Goal: Task Accomplishment & Management: Complete application form

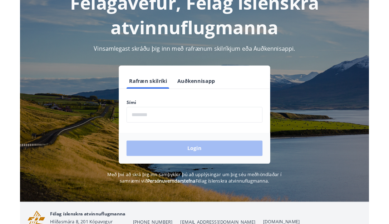
scroll to position [78, 0]
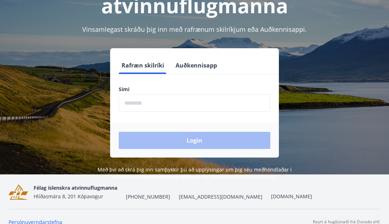
click at [177, 98] on input "phone" at bounding box center [194, 104] width 151 height 18
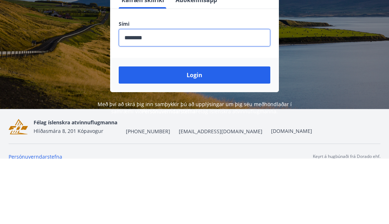
scroll to position [98, 0]
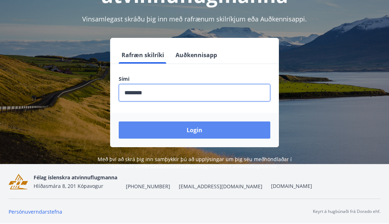
type input "********"
click at [203, 125] on button "Login" at bounding box center [194, 129] width 151 height 17
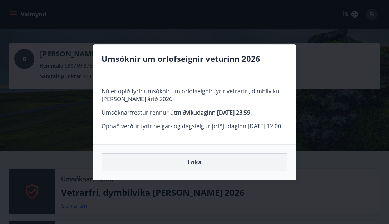
click at [198, 171] on button "Loka" at bounding box center [194, 162] width 186 height 18
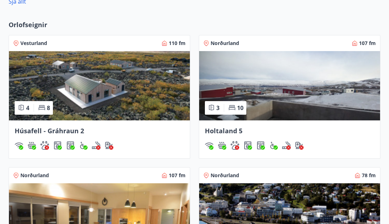
scroll to position [496, 0]
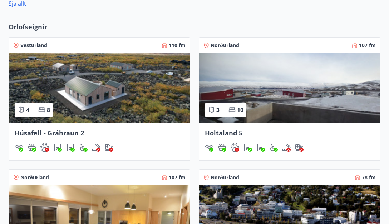
click at [286, 89] on img at bounding box center [289, 87] width 181 height 69
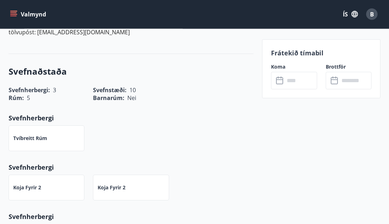
scroll to position [473, 0]
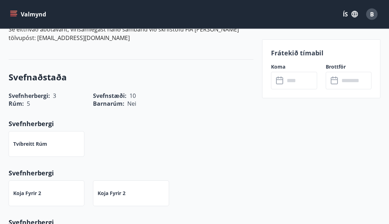
click at [294, 81] on input "text" at bounding box center [300, 81] width 32 height 18
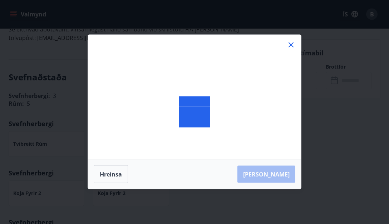
scroll to position [474, 0]
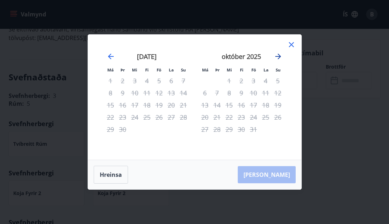
click at [278, 59] on icon "Move forward to switch to the next month." at bounding box center [278, 57] width 6 height 6
click at [276, 61] on icon "Move forward to switch to the next month." at bounding box center [278, 56] width 9 height 9
click at [281, 61] on icon "Move forward to switch to the next month." at bounding box center [278, 56] width 9 height 9
click at [282, 61] on icon "Move forward to switch to the next month." at bounding box center [278, 56] width 9 height 9
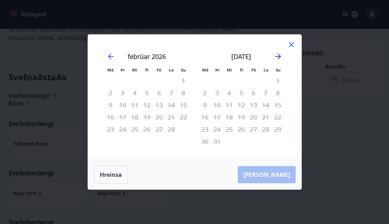
click at [277, 61] on icon "Move forward to switch to the next month." at bounding box center [278, 56] width 9 height 9
click at [281, 59] on icon "Move forward to switch to the next month." at bounding box center [278, 56] width 9 height 9
click at [294, 49] on icon at bounding box center [291, 44] width 9 height 9
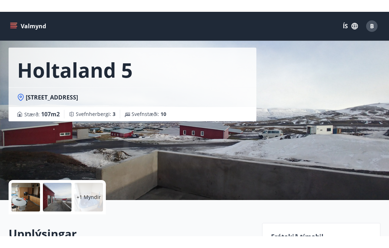
scroll to position [0, 0]
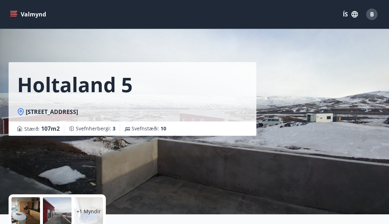
click at [13, 14] on icon "menu" at bounding box center [14, 14] width 8 height 1
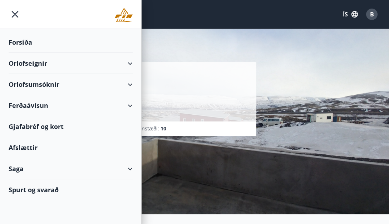
click at [25, 83] on div "Orlofsumsóknir" at bounding box center [71, 84] width 124 height 21
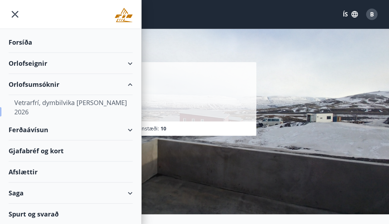
click at [31, 102] on div "Vetrarfrí, dymbilvika og páskar 2026" at bounding box center [70, 107] width 113 height 24
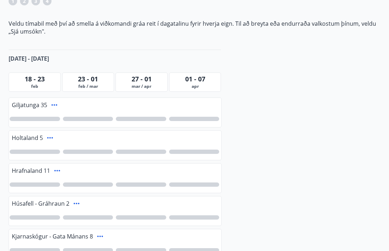
scroll to position [130, 0]
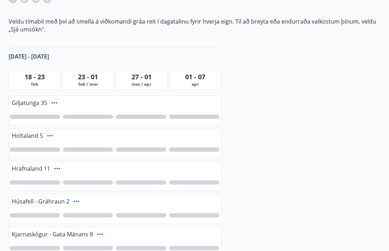
click at [150, 148] on div at bounding box center [141, 150] width 50 height 4
click at [144, 181] on div at bounding box center [141, 182] width 50 height 4
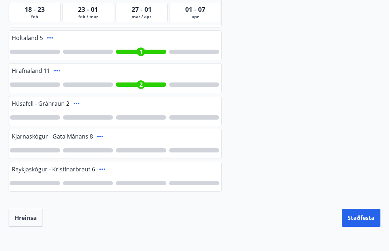
scroll to position [229, 0]
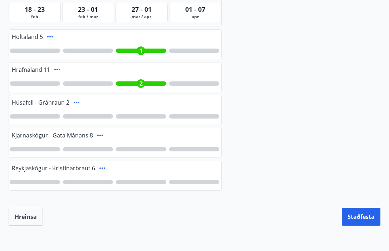
click at [140, 150] on div at bounding box center [141, 150] width 50 height 4
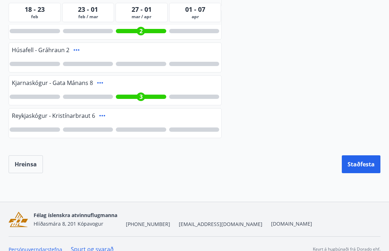
scroll to position [289, 0]
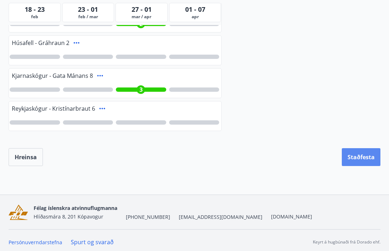
click at [360, 160] on button "Staðfesta" at bounding box center [361, 157] width 39 height 18
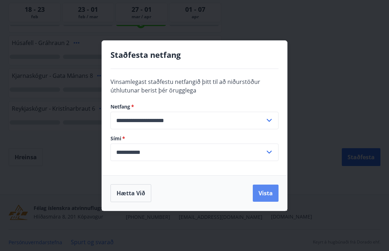
click at [266, 192] on button "Vista" at bounding box center [266, 193] width 26 height 17
